Goal: Task Accomplishment & Management: Complete application form

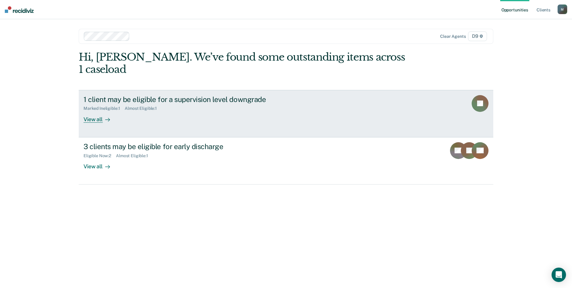
click at [98, 111] on div "View all" at bounding box center [101, 117] width 34 height 12
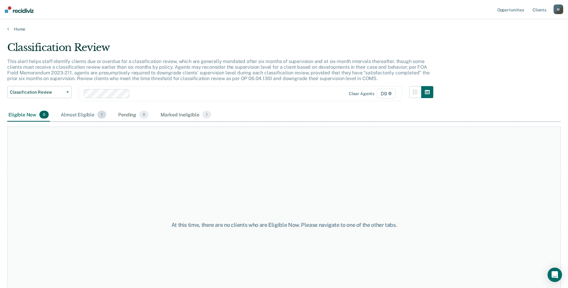
click at [87, 117] on div "Almost Eligible 1" at bounding box center [83, 114] width 48 height 13
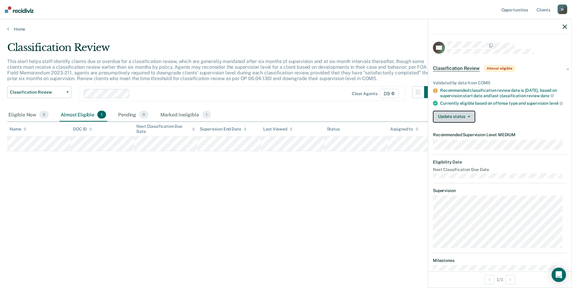
click at [458, 123] on button "Update status" at bounding box center [454, 117] width 42 height 12
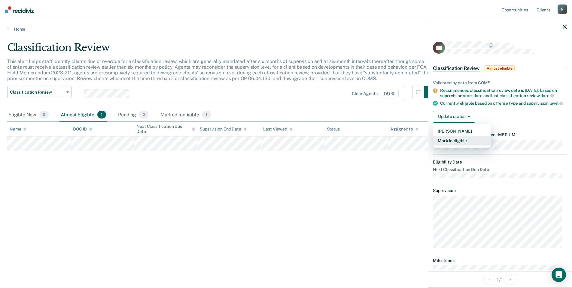
click at [456, 146] on button "Mark Ineligible" at bounding box center [462, 141] width 58 height 10
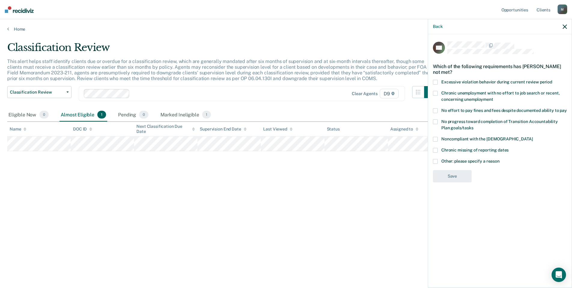
click at [459, 96] on label "Chronic unemployment with no effort to job search or recent, concerning unemplo…" at bounding box center [500, 97] width 134 height 13
click at [493, 97] on input "Chronic unemployment with no effort to job search or recent, concerning unemplo…" at bounding box center [493, 97] width 0 height 0
click at [458, 198] on button "Save" at bounding box center [452, 201] width 39 height 12
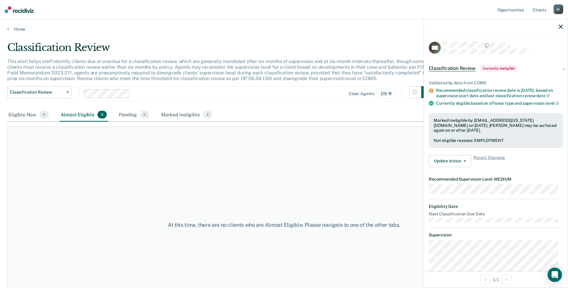
click at [6, 29] on div "Home" at bounding box center [284, 25] width 568 height 13
click at [20, 28] on link "Home" at bounding box center [283, 28] width 553 height 5
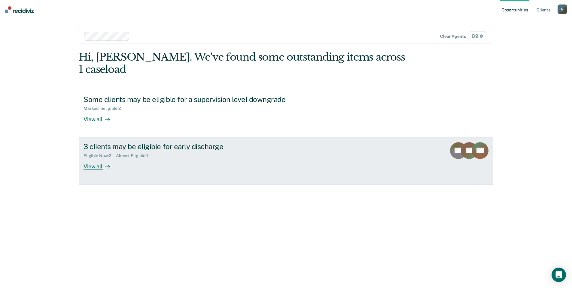
click at [99, 158] on div "View all" at bounding box center [101, 164] width 34 height 12
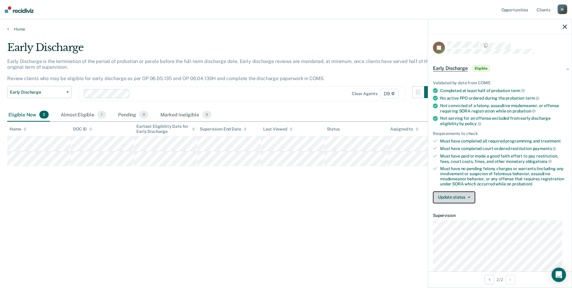
click at [464, 201] on button "Update status" at bounding box center [454, 198] width 42 height 12
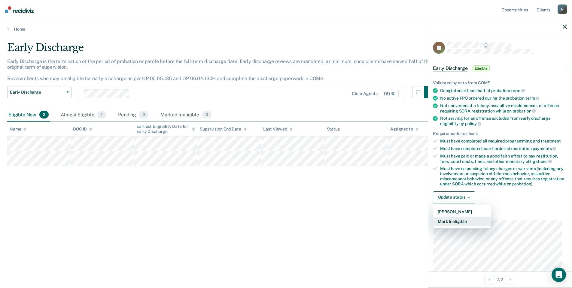
click at [463, 222] on button "Mark Ineligible" at bounding box center [462, 222] width 58 height 10
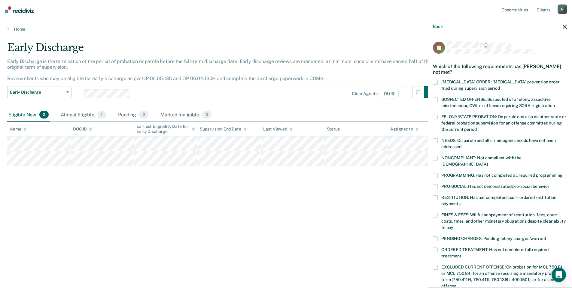
click at [435, 97] on span at bounding box center [435, 99] width 5 height 5
click at [555, 104] on input "SUSPECTED OFFENSE: Suspected of a felony, assaultive misdemeanor, OWI, or offen…" at bounding box center [555, 104] width 0 height 0
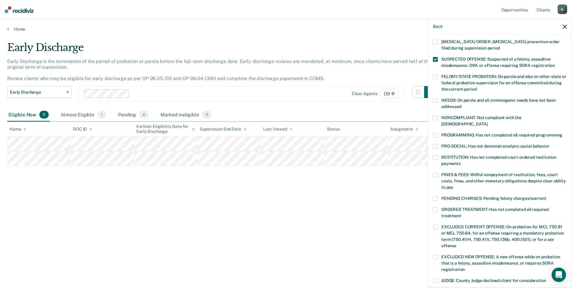
scroll to position [41, 0]
click at [432, 224] on div "JS Which of the following requirements has [PERSON_NAME] not met? [MEDICAL_DATA…" at bounding box center [500, 160] width 144 height 253
click at [439, 224] on label "EXCLUDED CURRENT OFFENSE: On probation for MCL 750.81 or MCL 750.84, for an off…" at bounding box center [500, 236] width 134 height 25
click at [456, 243] on input "EXCLUDED CURRENT OFFENSE: On probation for MCL 750.81 or MCL 750.84, for an off…" at bounding box center [456, 243] width 0 height 0
click at [439, 224] on label "EXCLUDED CURRENT OFFENSE: On probation for MCL 750.81 or MCL 750.84, for an off…" at bounding box center [500, 236] width 134 height 25
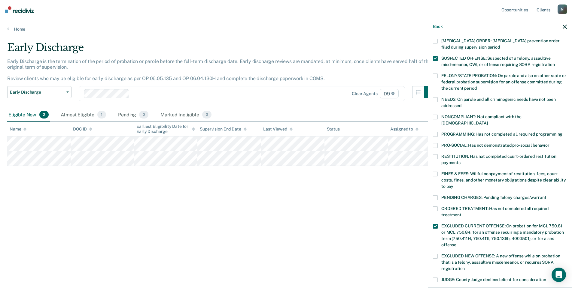
click at [456, 243] on input "EXCLUDED CURRENT OFFENSE: On probation for MCL 750.81 or MCL 750.84, for an off…" at bounding box center [456, 243] width 0 height 0
click at [440, 60] on label "SUSPECTED OFFENSE: Suspected of a felony, assaultive misdemeanor, OWI, or offen…" at bounding box center [500, 62] width 134 height 13
click at [555, 62] on input "SUSPECTED OFFENSE: Suspected of a felony, assaultive misdemeanor, OWI, or offen…" at bounding box center [555, 62] width 0 height 0
drag, startPoint x: 567, startPoint y: 214, endPoint x: 568, endPoint y: 226, distance: 12.4
click at [568, 226] on div "JS Which of the following requirements has [PERSON_NAME] not met? [MEDICAL_DATA…" at bounding box center [500, 160] width 144 height 253
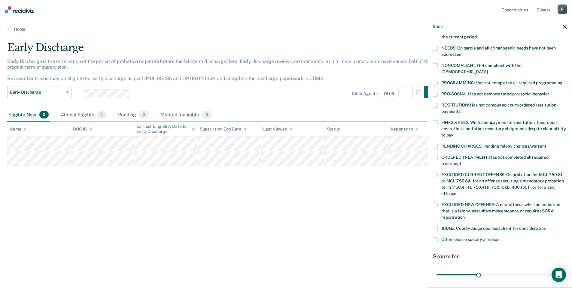
scroll to position [94, 0]
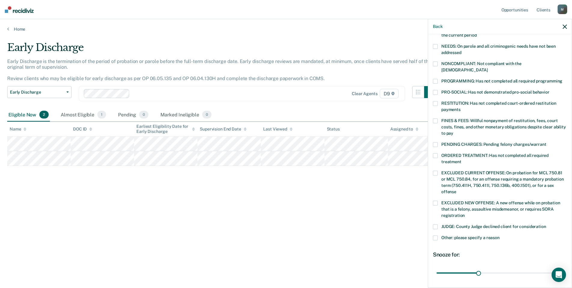
click at [439, 201] on label "EXCLUDED NEW OFFENSE: A new offense while on probation that is a felony, assaul…" at bounding box center [500, 210] width 134 height 19
click at [465, 214] on input "EXCLUDED NEW OFFENSE: A new offense while on probation that is a felony, assaul…" at bounding box center [465, 214] width 0 height 0
click at [439, 201] on label "EXCLUDED NEW OFFENSE: A new offense while on probation that is a felony, assaul…" at bounding box center [500, 210] width 134 height 19
click at [465, 214] on input "EXCLUDED NEW OFFENSE: A new offense while on probation that is a felony, assaul…" at bounding box center [465, 214] width 0 height 0
click at [436, 236] on span at bounding box center [435, 238] width 5 height 5
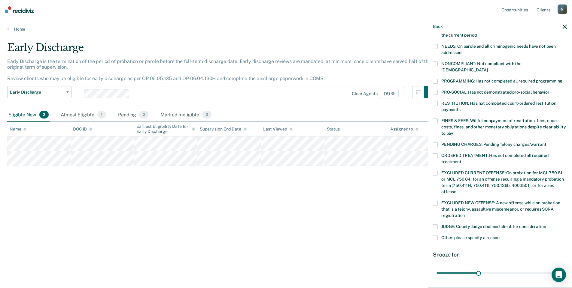
click at [500, 236] on input "Other: please specify a reason" at bounding box center [500, 236] width 0 height 0
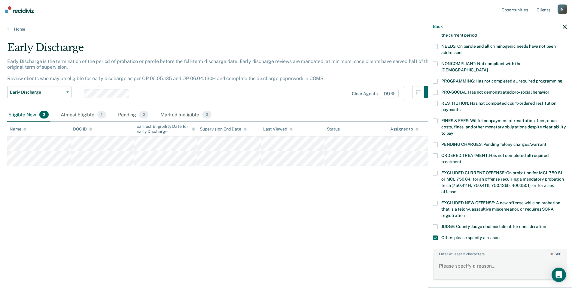
click at [508, 265] on textarea "Enter at least 3 characters 0 / 1600" at bounding box center [500, 269] width 133 height 22
type textarea "Has a historical CSC"
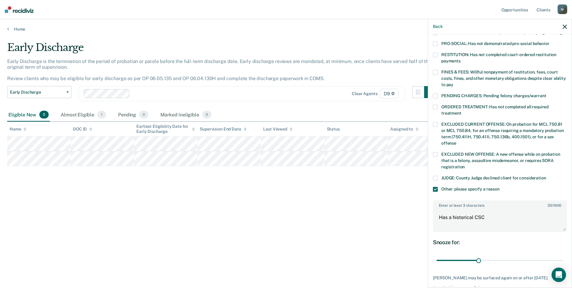
scroll to position [168, 0]
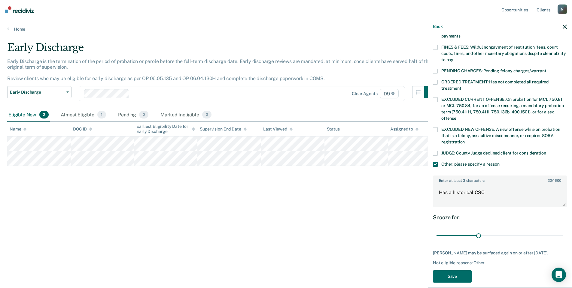
click at [377, 212] on div "Early Discharge Early Discharge is the termination of the period of probation o…" at bounding box center [286, 142] width 558 height 202
click at [563, 25] on icon "button" at bounding box center [565, 27] width 4 height 4
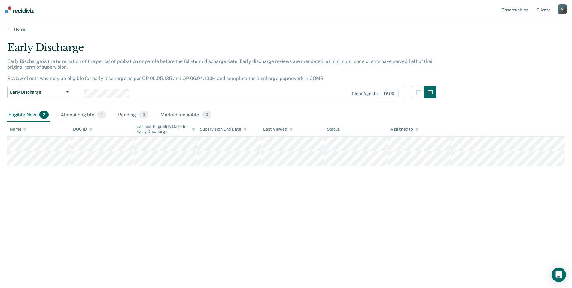
click at [260, 222] on div "Early Discharge Early Discharge is the termination of the period of probation o…" at bounding box center [286, 142] width 558 height 202
